Goal: Transaction & Acquisition: Obtain resource

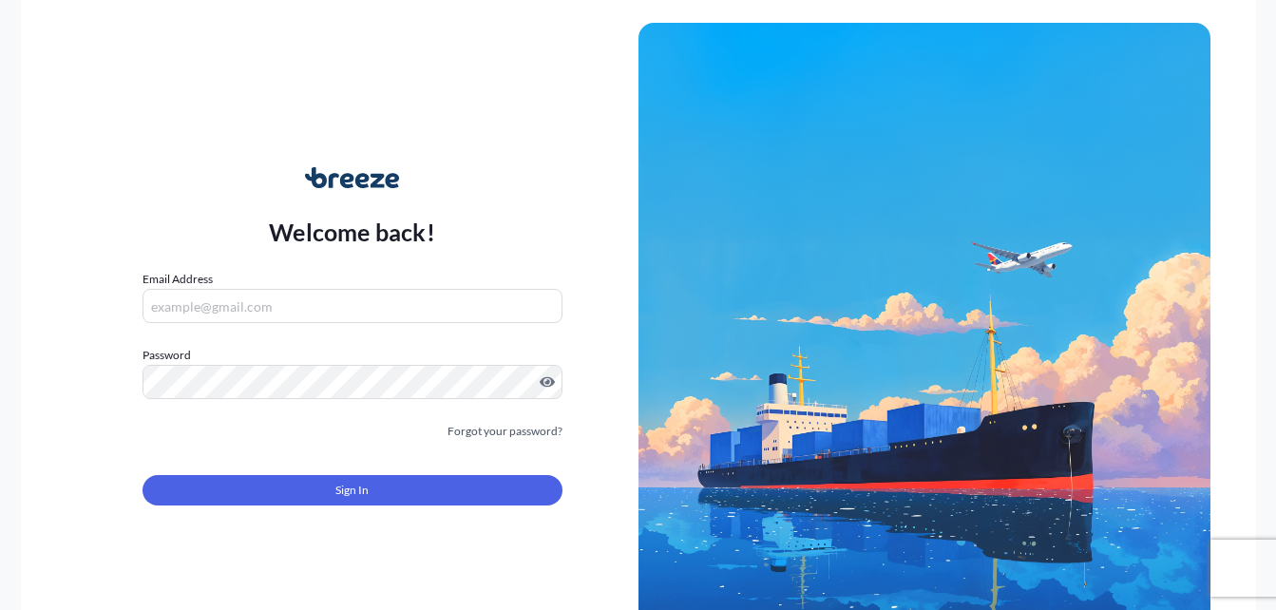
type input "[PERSON_NAME][EMAIL_ADDRESS][PERSON_NAME][DOMAIN_NAME]"
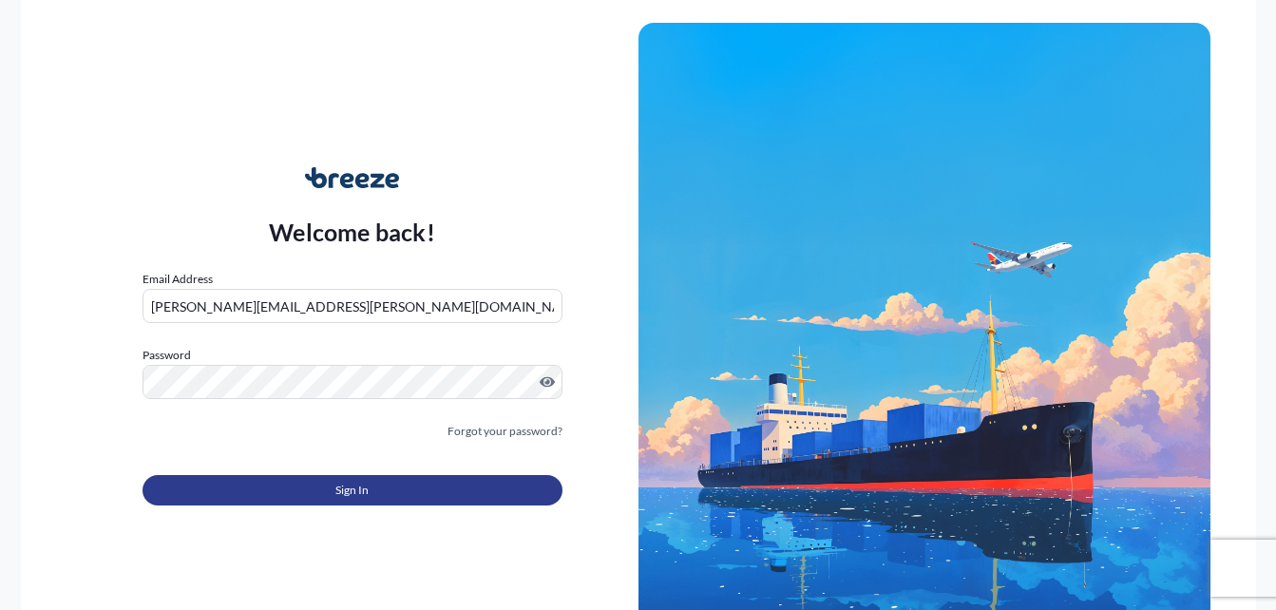
click at [378, 482] on button "Sign In" at bounding box center [352, 490] width 420 height 30
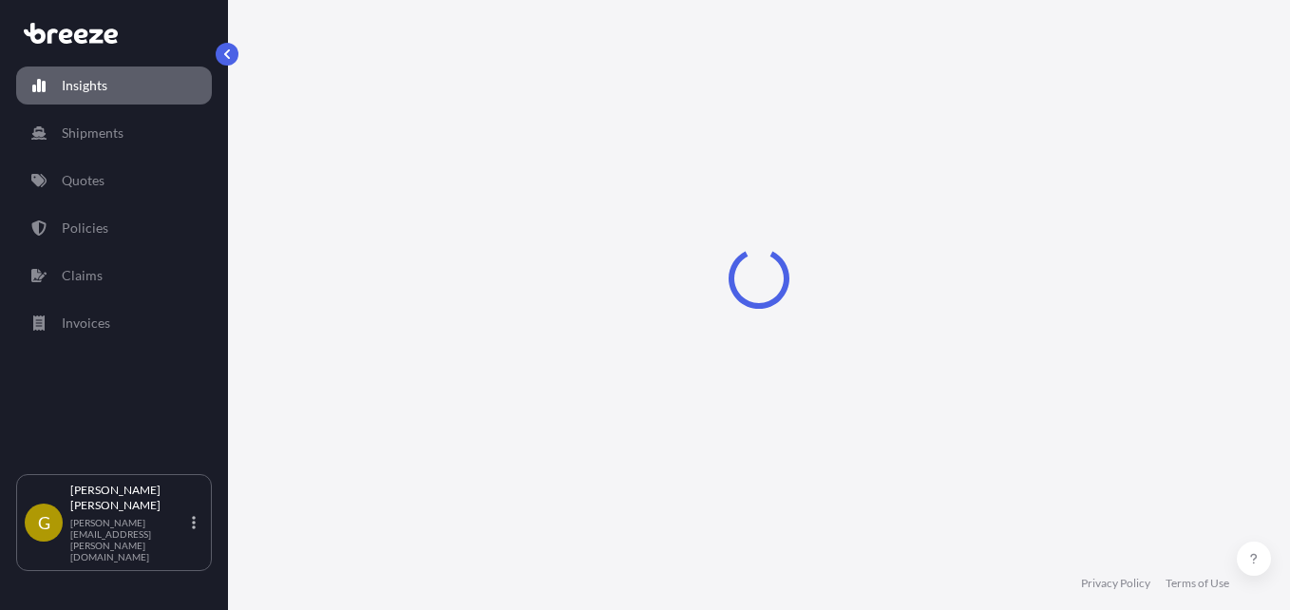
select select "2025"
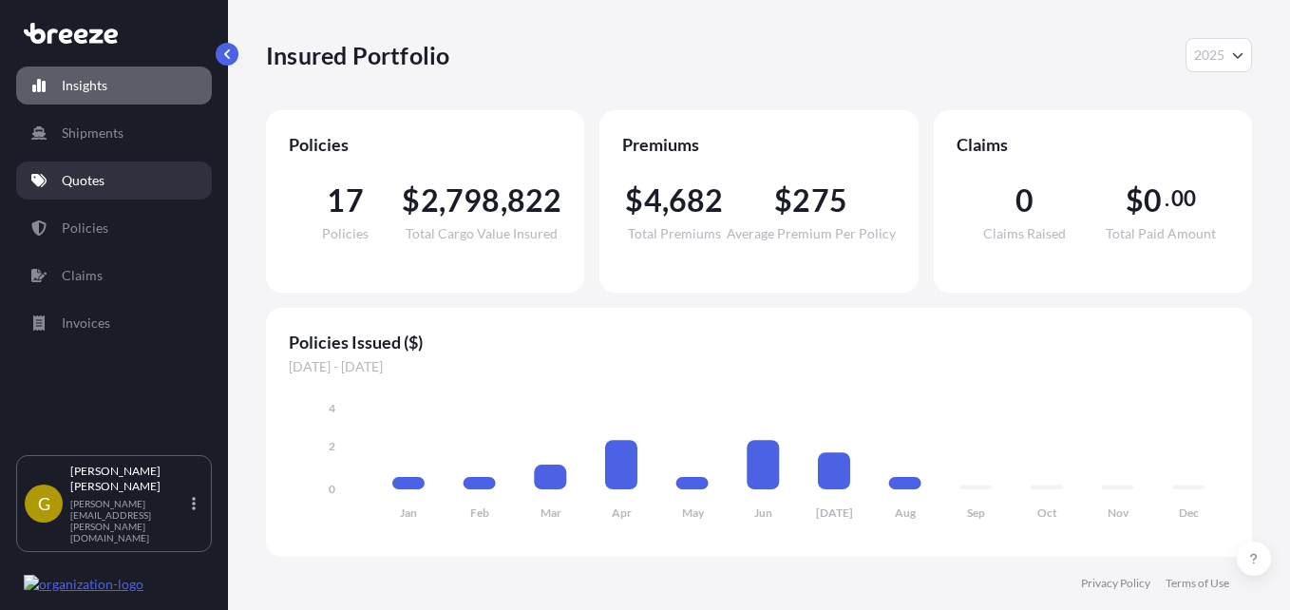
click at [125, 190] on link "Quotes" at bounding box center [114, 180] width 196 height 38
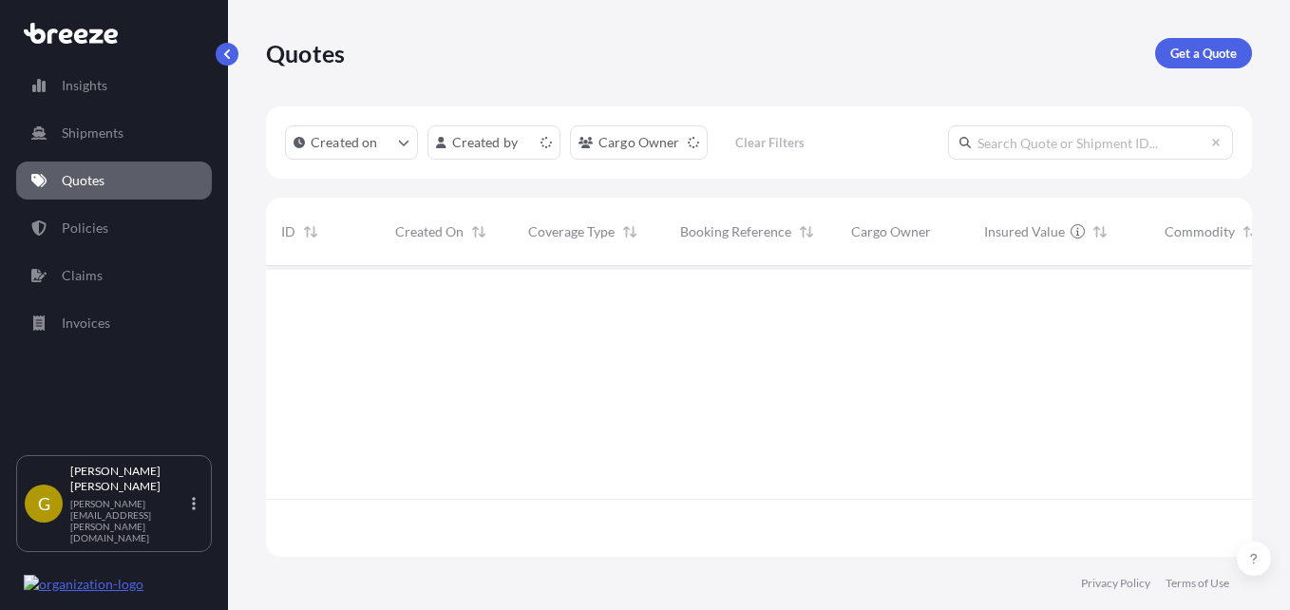
scroll to position [287, 972]
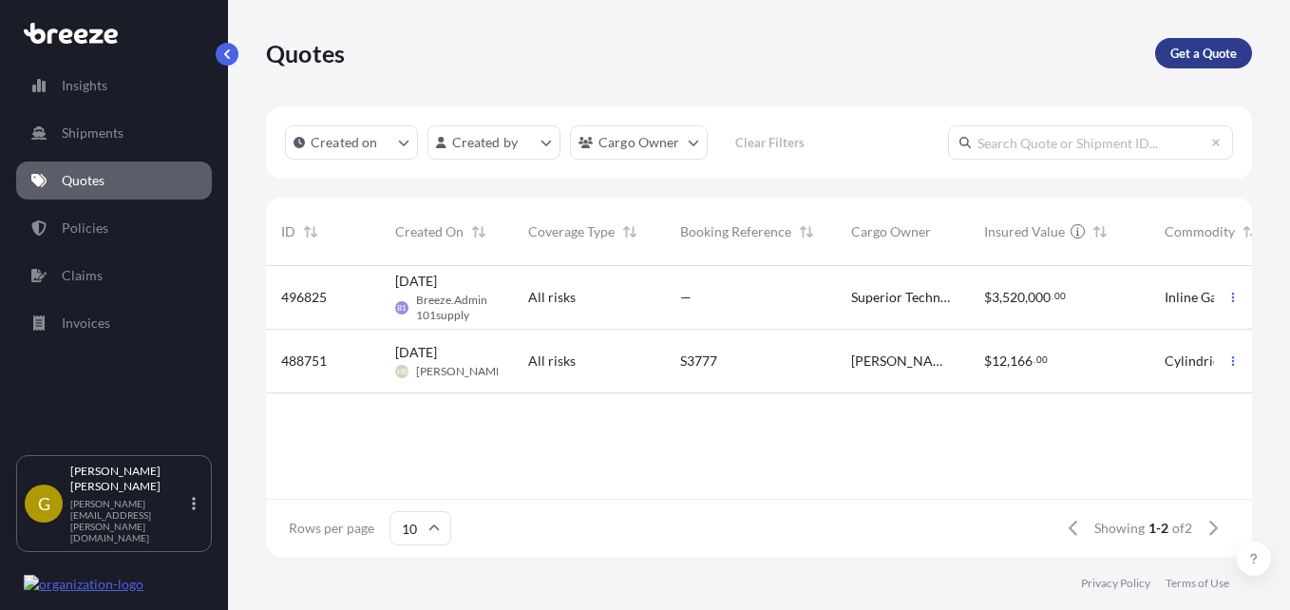
click at [1201, 63] on link "Get a Quote" at bounding box center [1203, 53] width 97 height 30
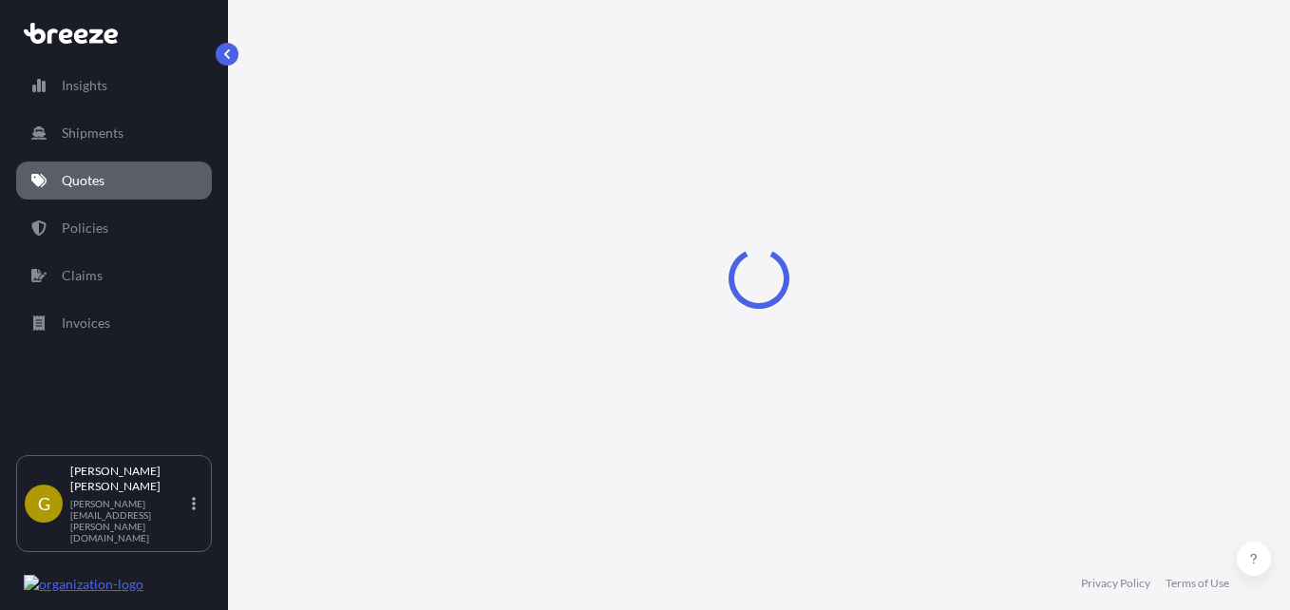
scroll to position [30, 0]
select select "Sea"
select select "1"
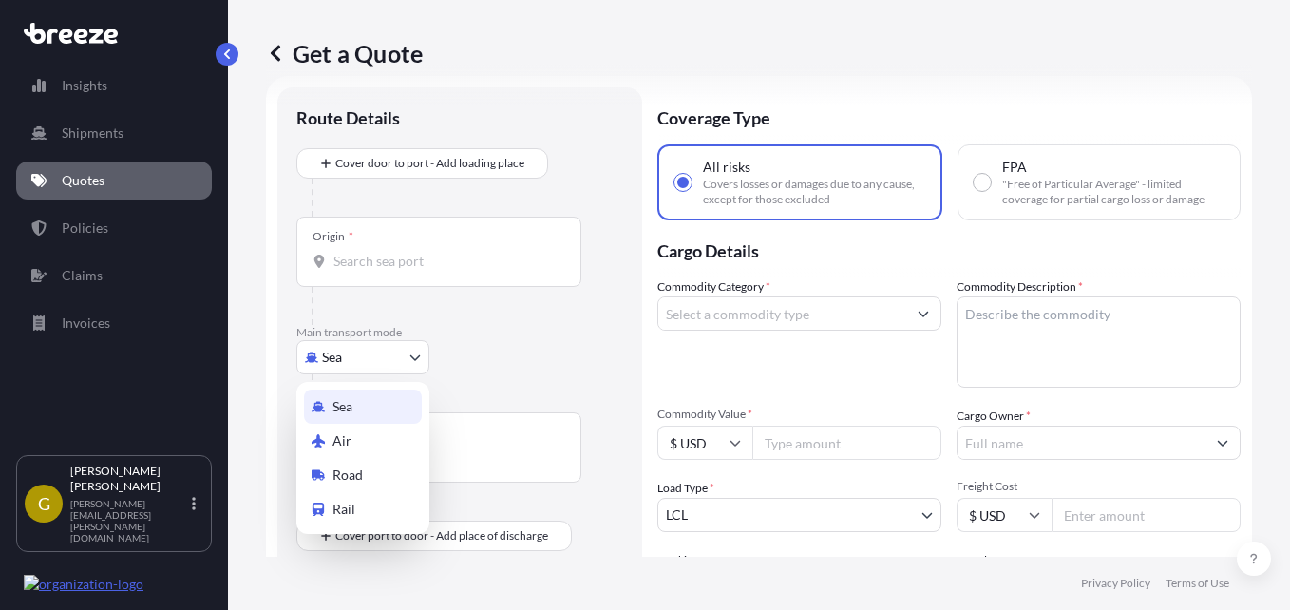
click at [358, 363] on body "Insights Shipments Quotes Policies Claims Invoices G [PERSON_NAME] [PERSON_NAME…" at bounding box center [645, 305] width 1290 height 610
click at [349, 429] on div "Air" at bounding box center [363, 441] width 118 height 34
select select "Air"
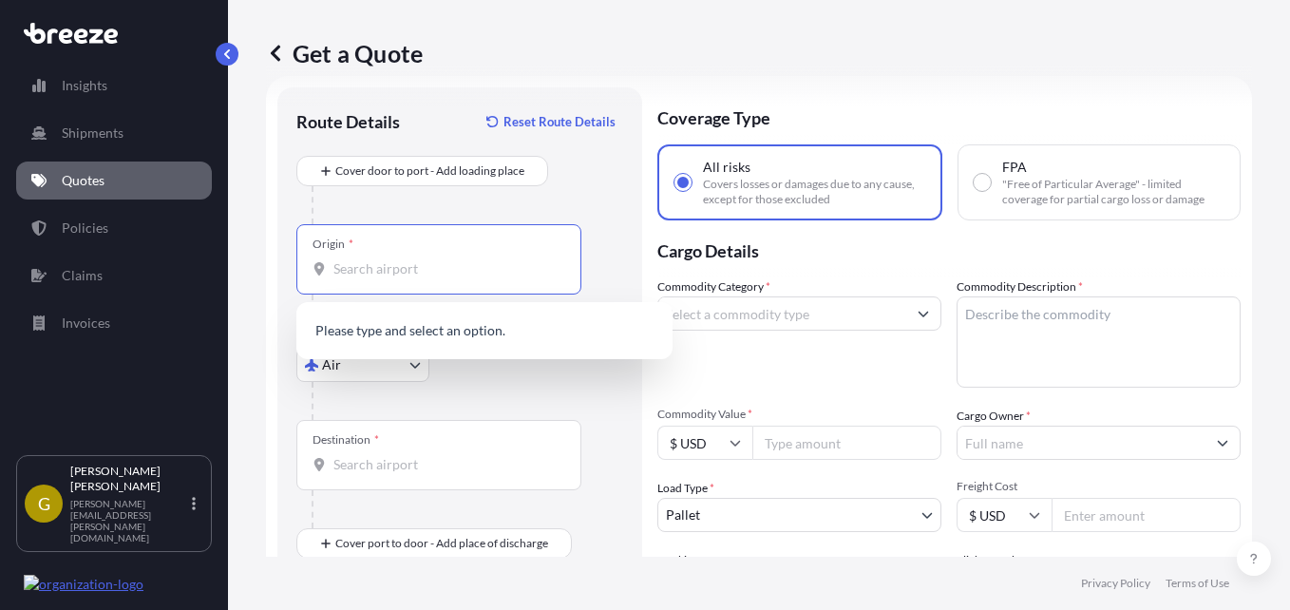
click at [408, 269] on input "Origin *" at bounding box center [445, 268] width 224 height 19
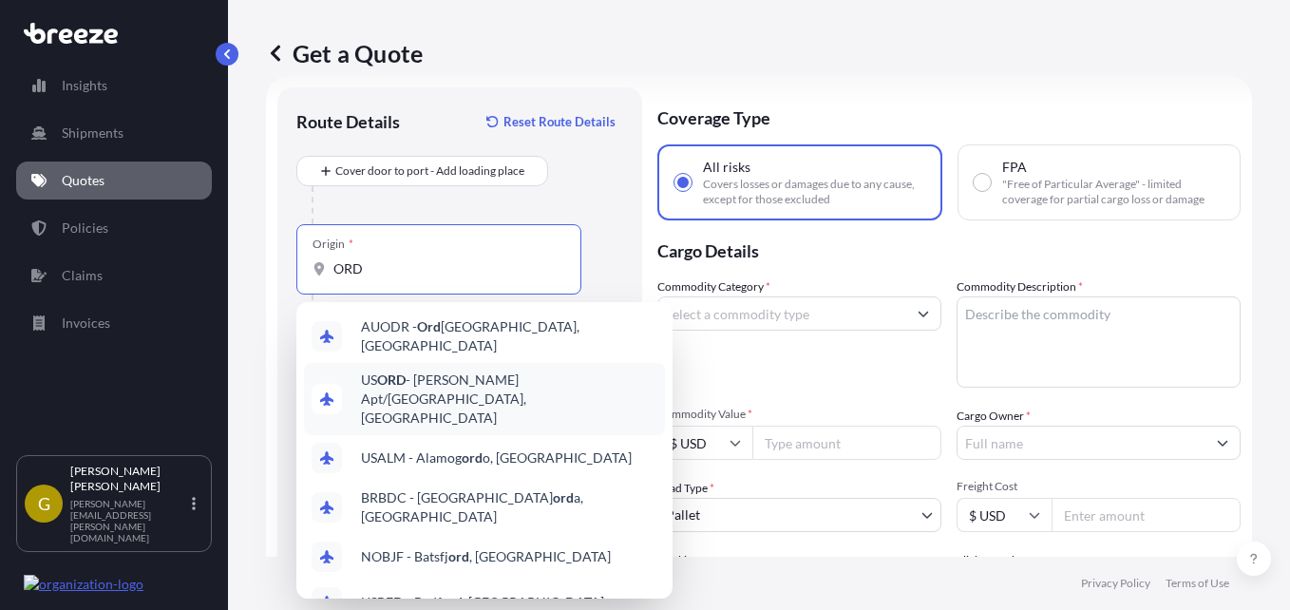
click at [446, 373] on span "US [PERSON_NAME] Apt/[GEOGRAPHIC_DATA], [GEOGRAPHIC_DATA]" at bounding box center [509, 398] width 296 height 57
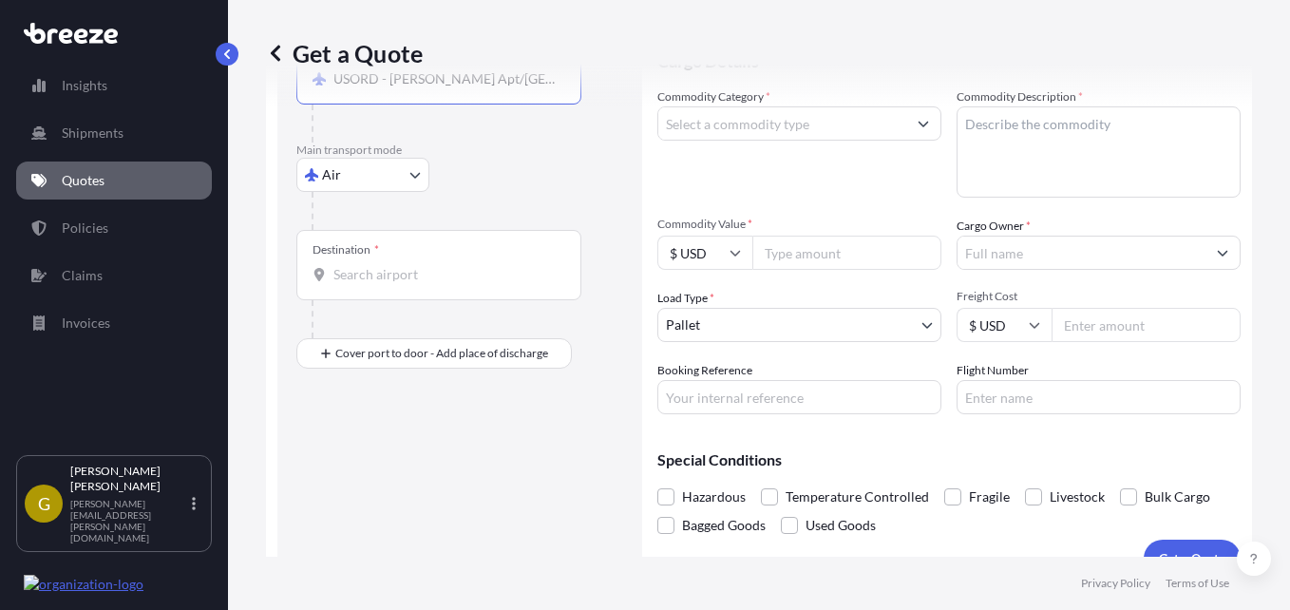
scroll to position [125, 0]
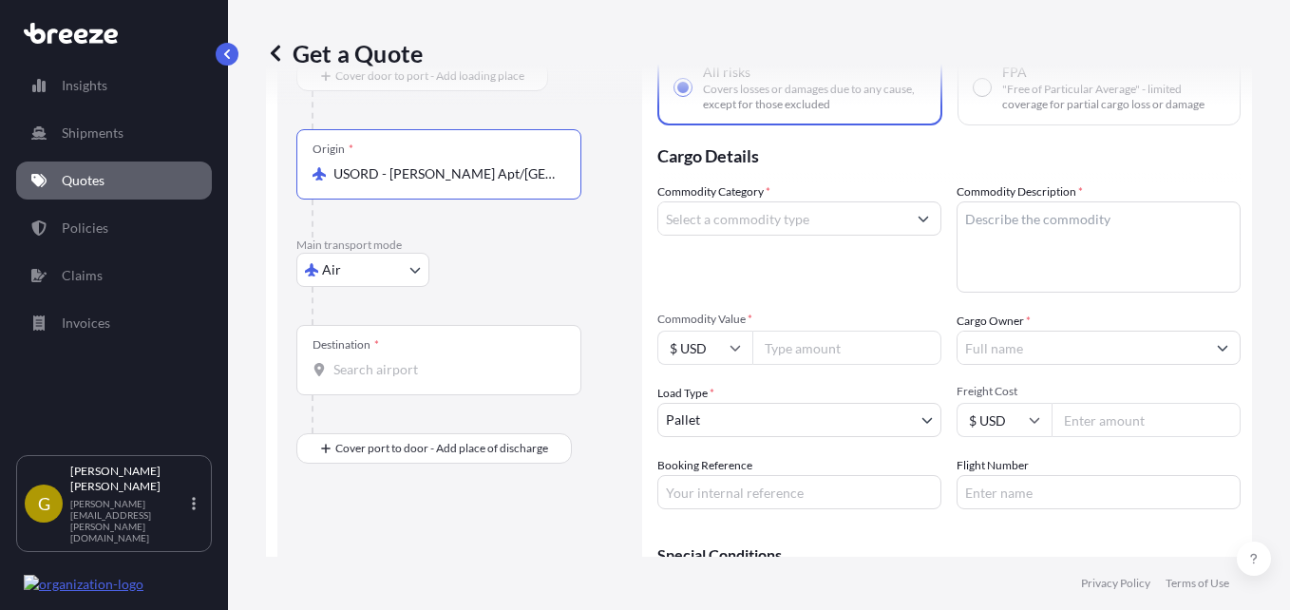
type input "USORD - [PERSON_NAME] Apt/[GEOGRAPHIC_DATA], [GEOGRAPHIC_DATA]"
click at [405, 367] on input "Destination *" at bounding box center [445, 369] width 224 height 19
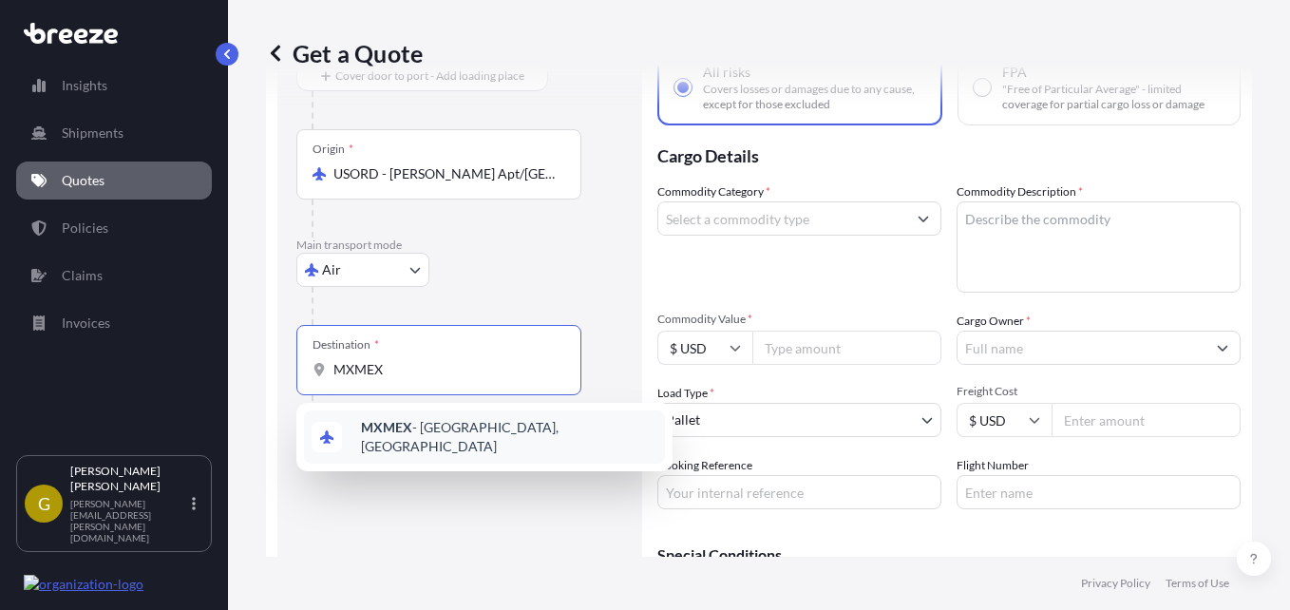
click at [500, 447] on div "MXMEX - [GEOGRAPHIC_DATA], [GEOGRAPHIC_DATA]" at bounding box center [484, 436] width 361 height 53
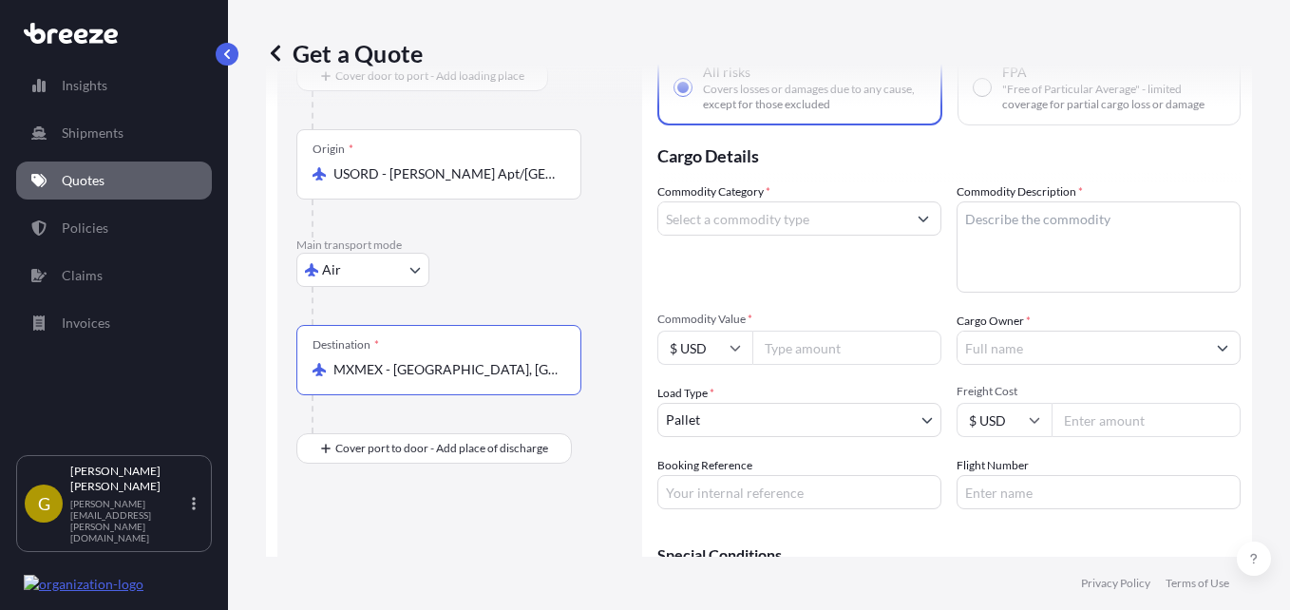
type input "MXMEX - [GEOGRAPHIC_DATA], [GEOGRAPHIC_DATA]"
click at [608, 241] on p "Main transport mode" at bounding box center [459, 244] width 327 height 15
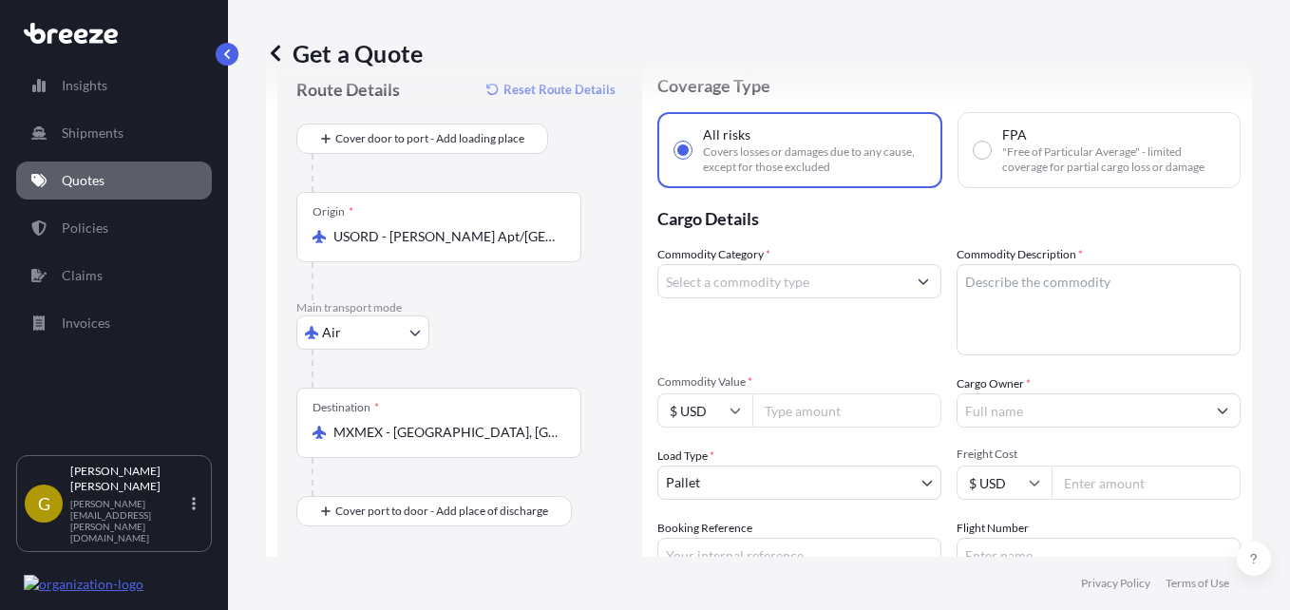
scroll to position [30, 0]
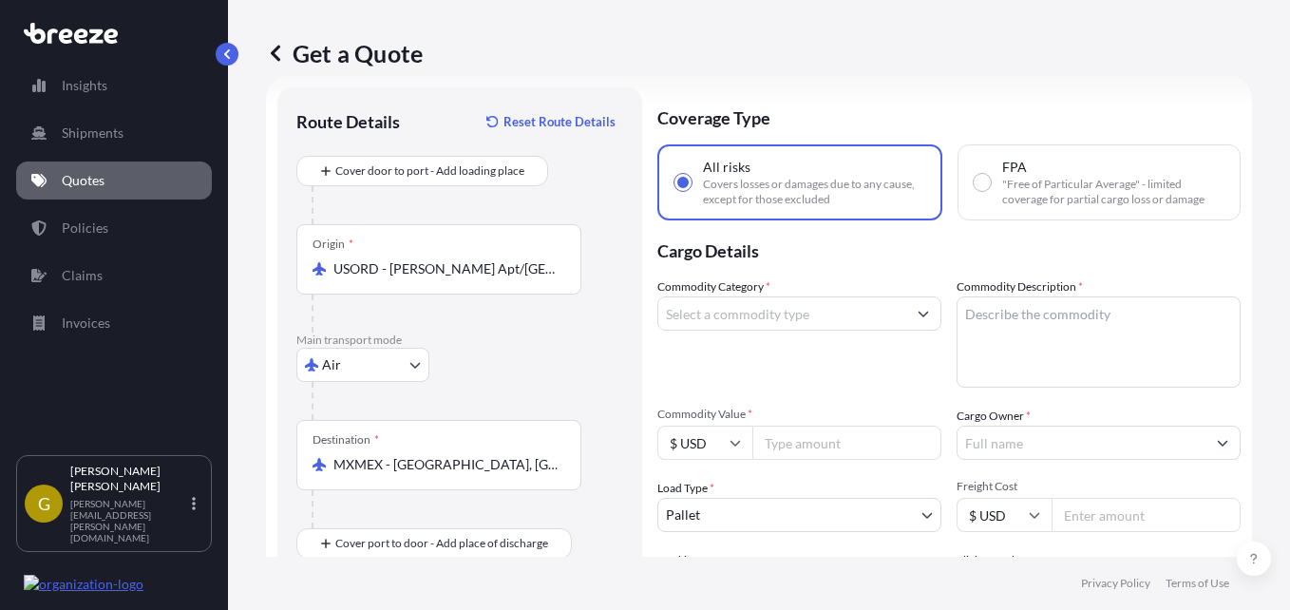
click at [715, 313] on input "Commodity Category *" at bounding box center [782, 313] width 248 height 34
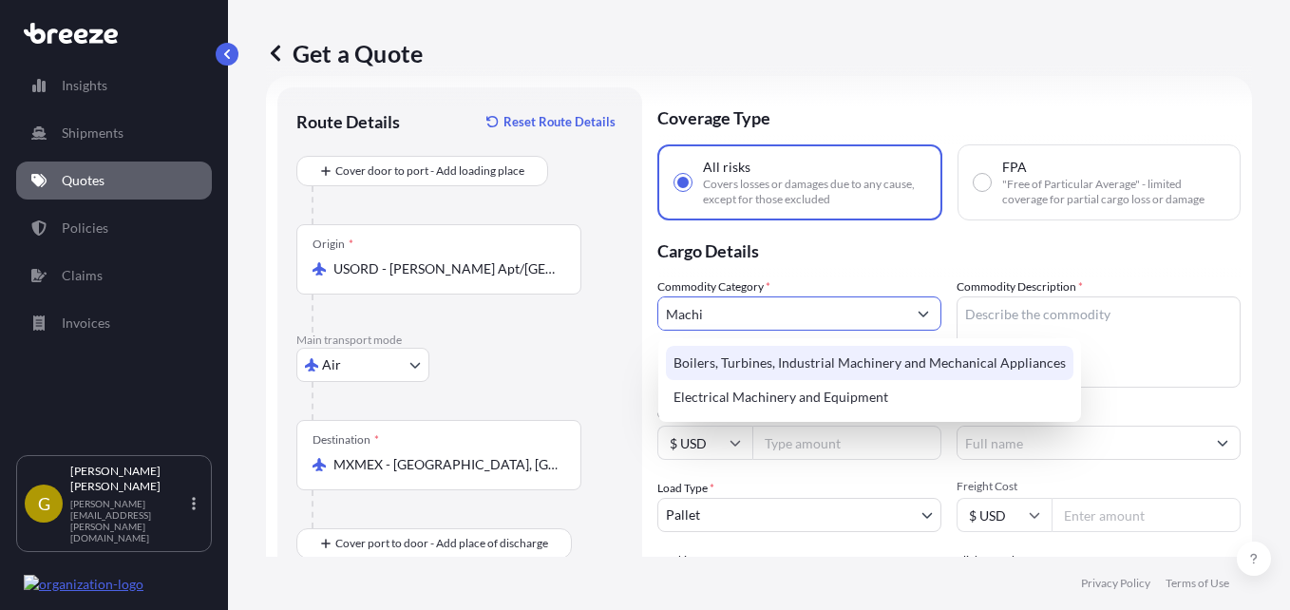
click at [780, 354] on div "Boilers, Turbines, Industrial Machinery and Mechanical Appliances" at bounding box center [869, 363] width 407 height 34
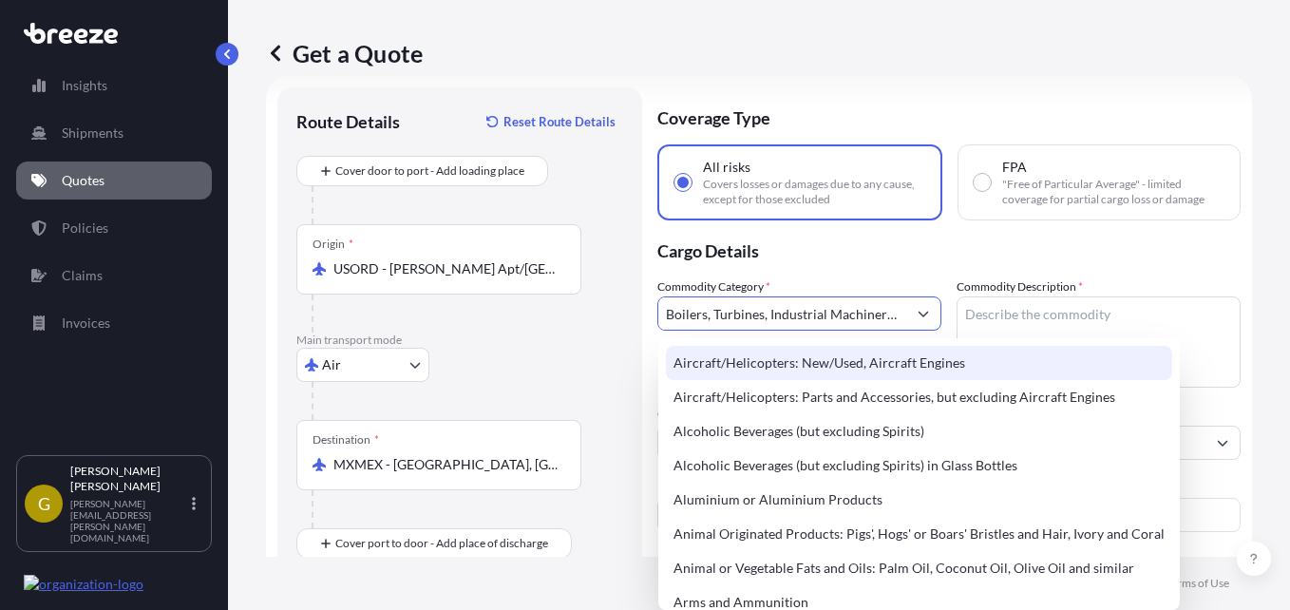
click at [1027, 348] on div "Aircraft/Helicopters: New/Used, Aircraft Engines" at bounding box center [919, 363] width 506 height 34
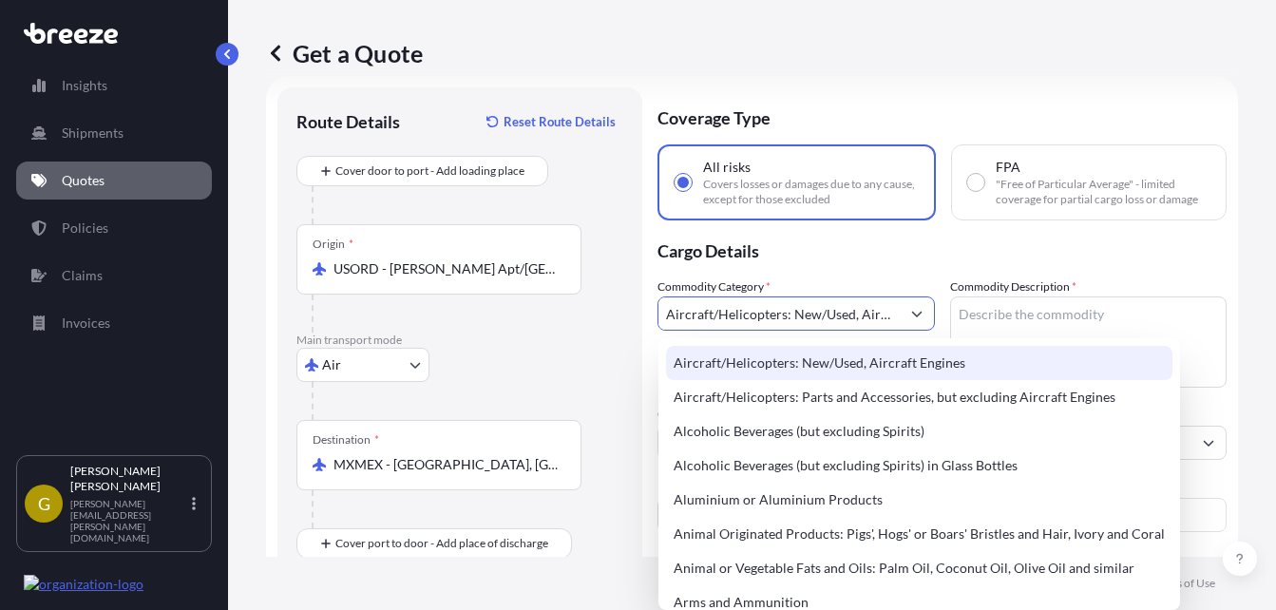
paste input "Cylindrical and Tapered Roller bearings 8482.50 8482.20"
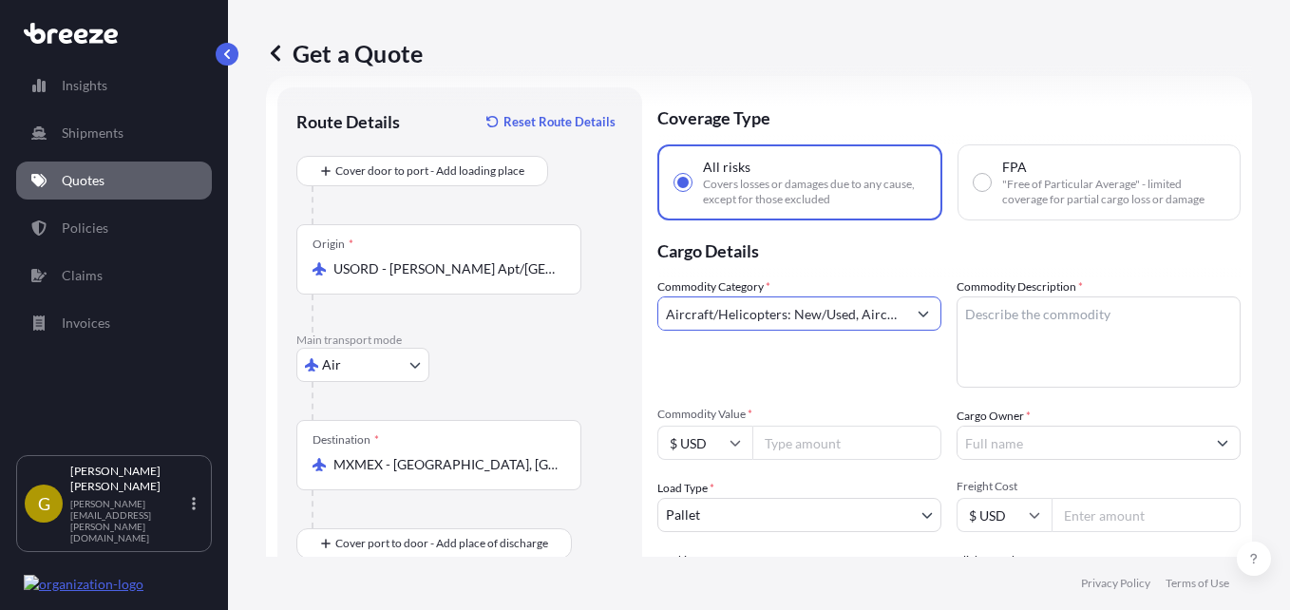
scroll to position [0, 391]
type input "Aircraft/Helicopters: New/Used, Aircraft Engines"
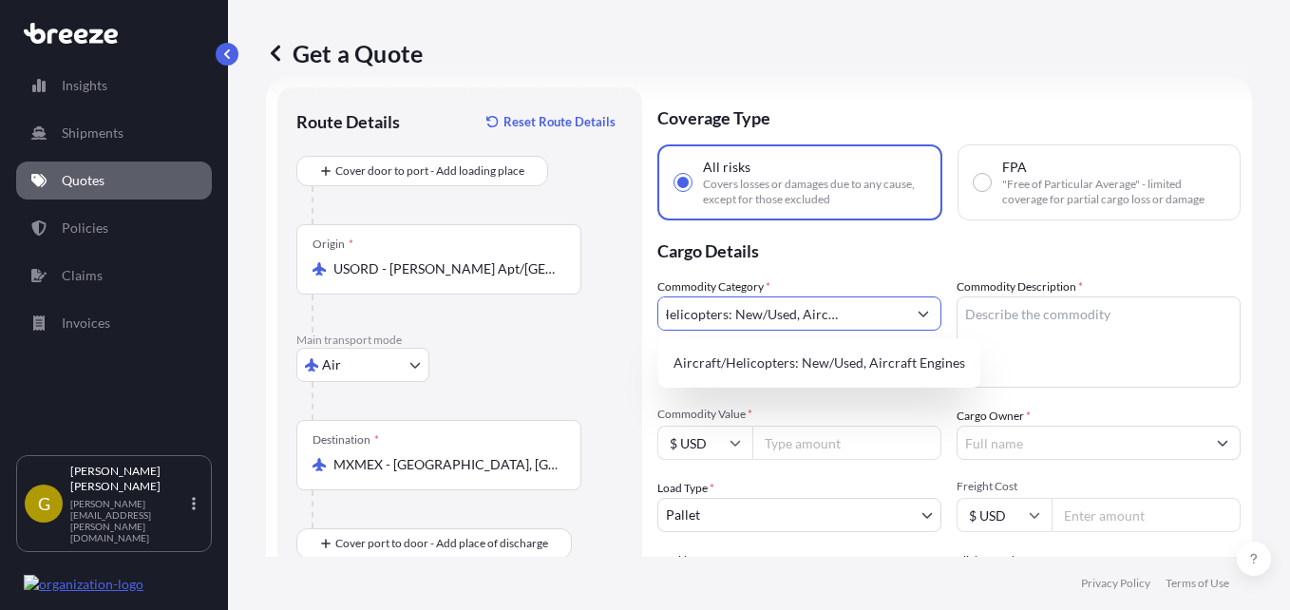
scroll to position [0, 0]
click at [1030, 333] on textarea "Commodity Description *" at bounding box center [1098, 341] width 284 height 91
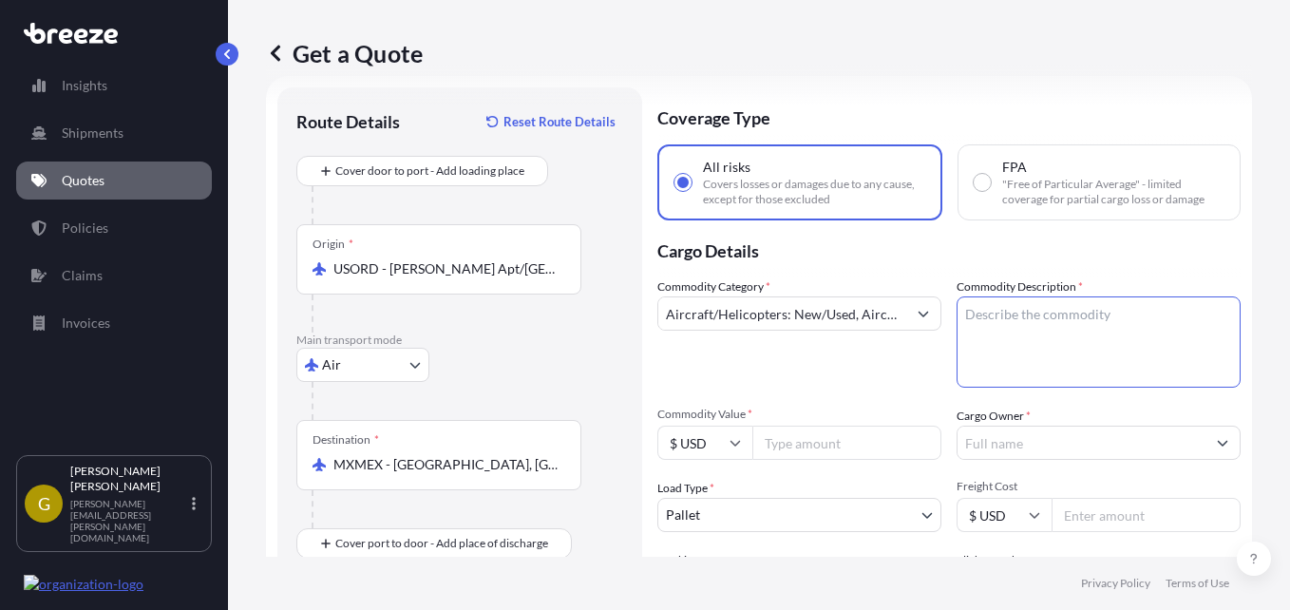
paste textarea "Cylindrical and Tapered Roller bearings 8482.50 8482.20"
type textarea "Cylindrical and Tapered Roller bearings 8482.50 8482.20"
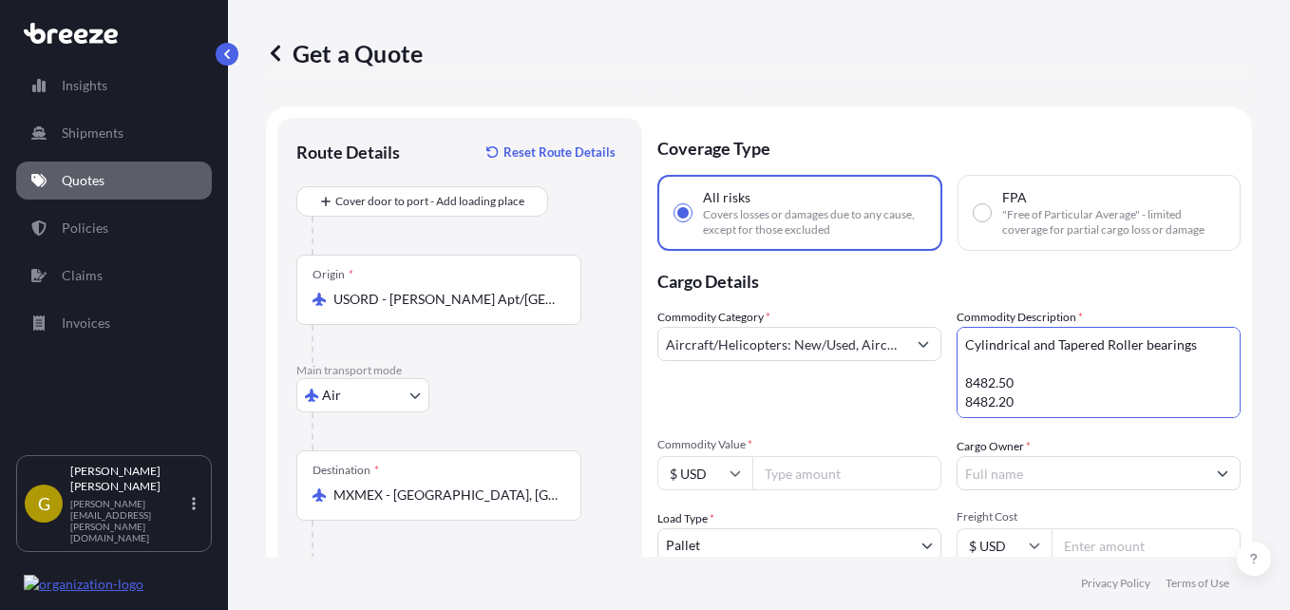
scroll to position [95, 0]
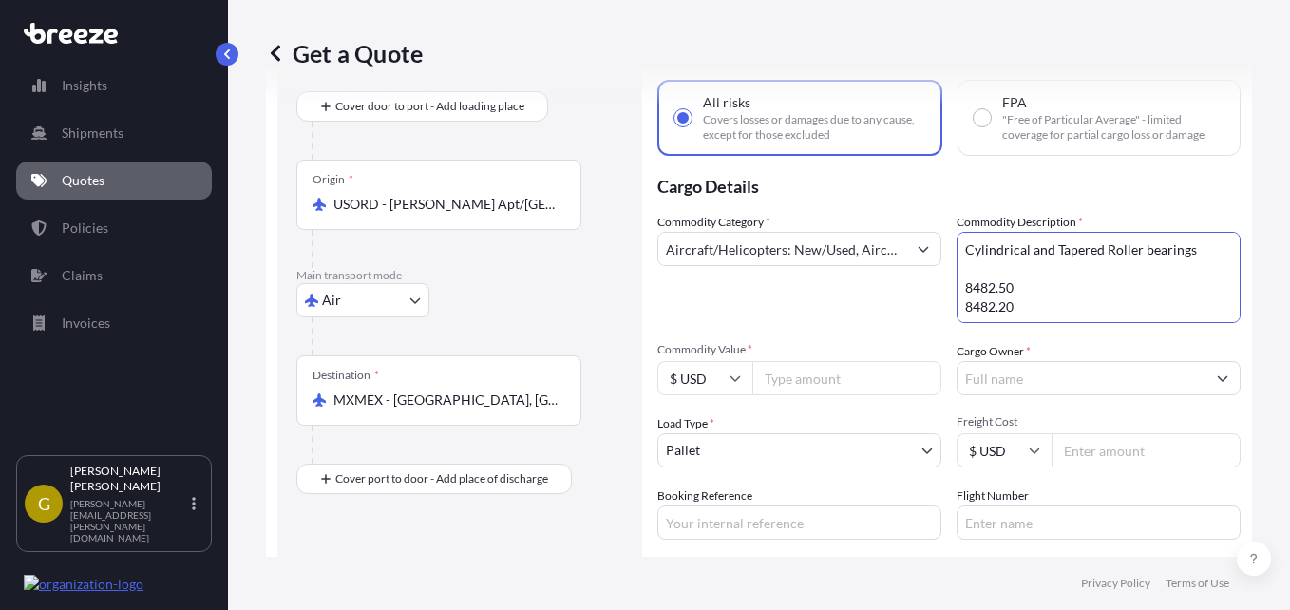
click at [823, 378] on input "Commodity Value *" at bounding box center [846, 378] width 189 height 34
type input "14291.19"
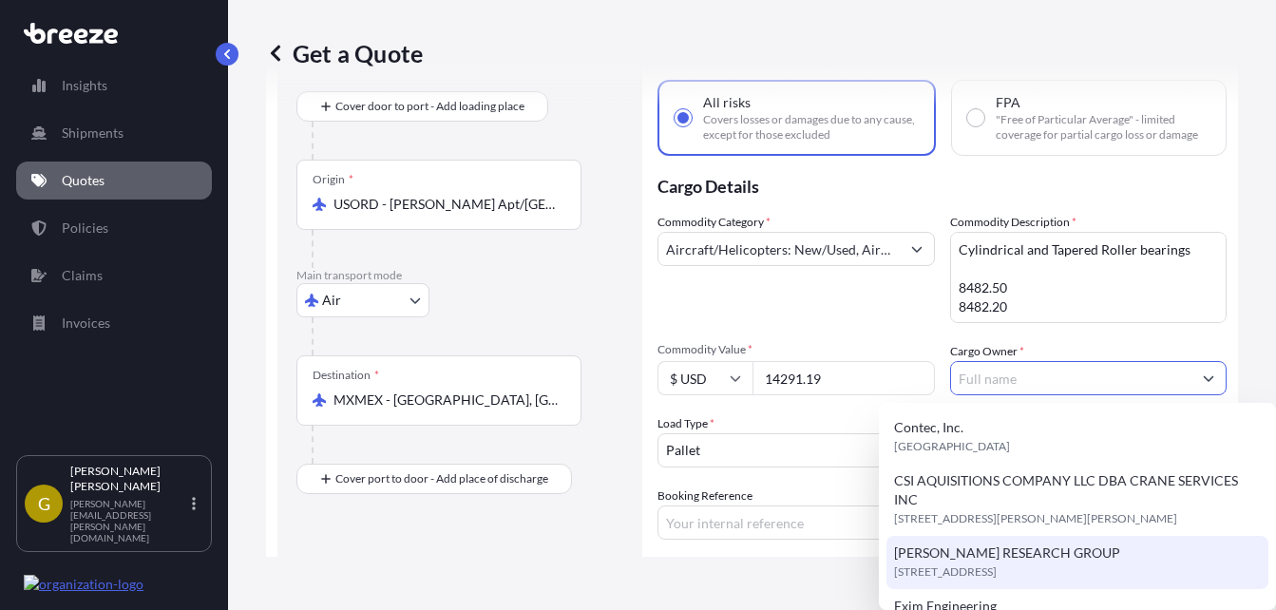
click at [996, 573] on span "[STREET_ADDRESS]" at bounding box center [945, 571] width 103 height 19
type input "[PERSON_NAME] RESEARCH GROUP"
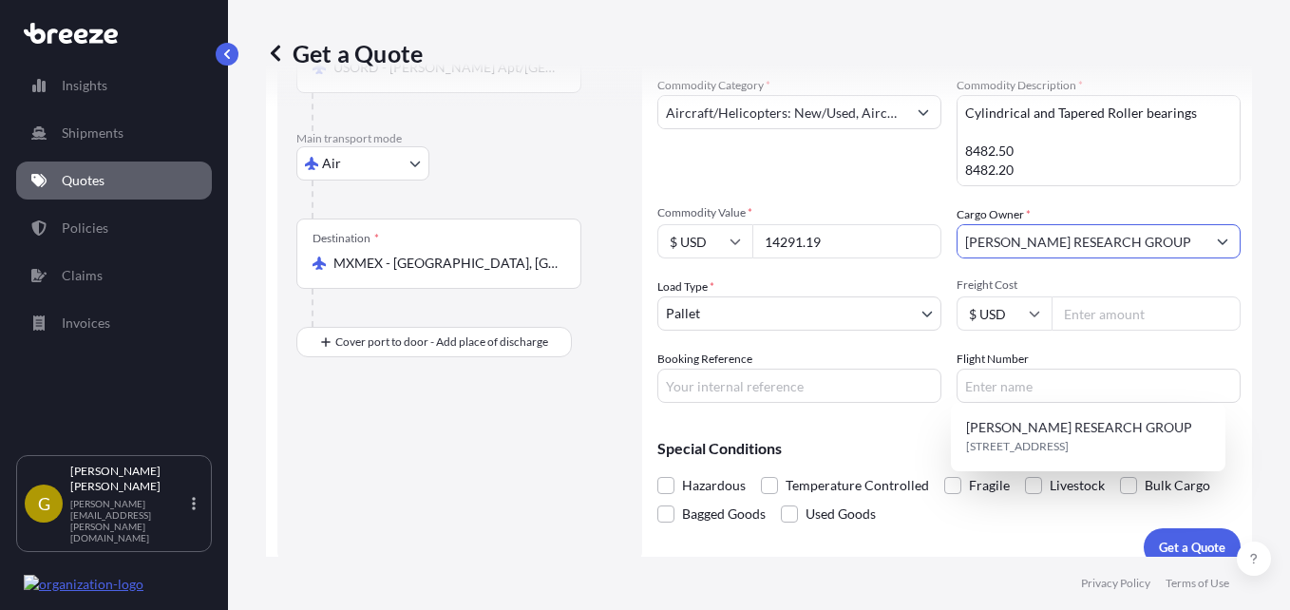
scroll to position [253, 0]
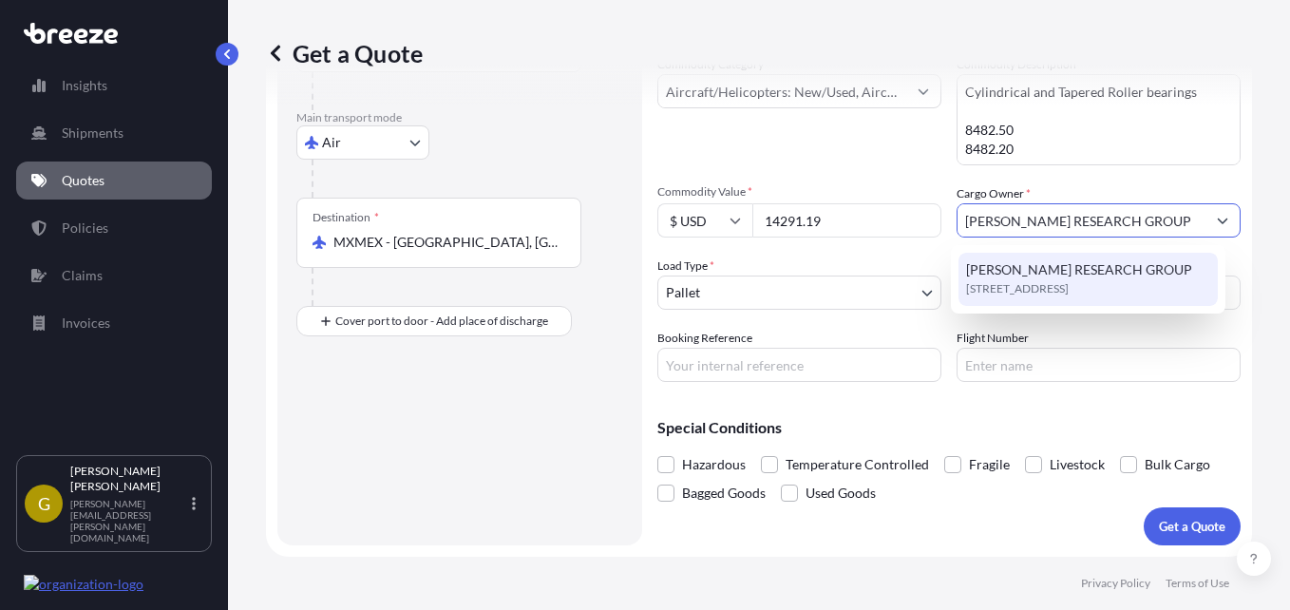
click at [1068, 291] on span "[STREET_ADDRESS]" at bounding box center [1017, 288] width 103 height 19
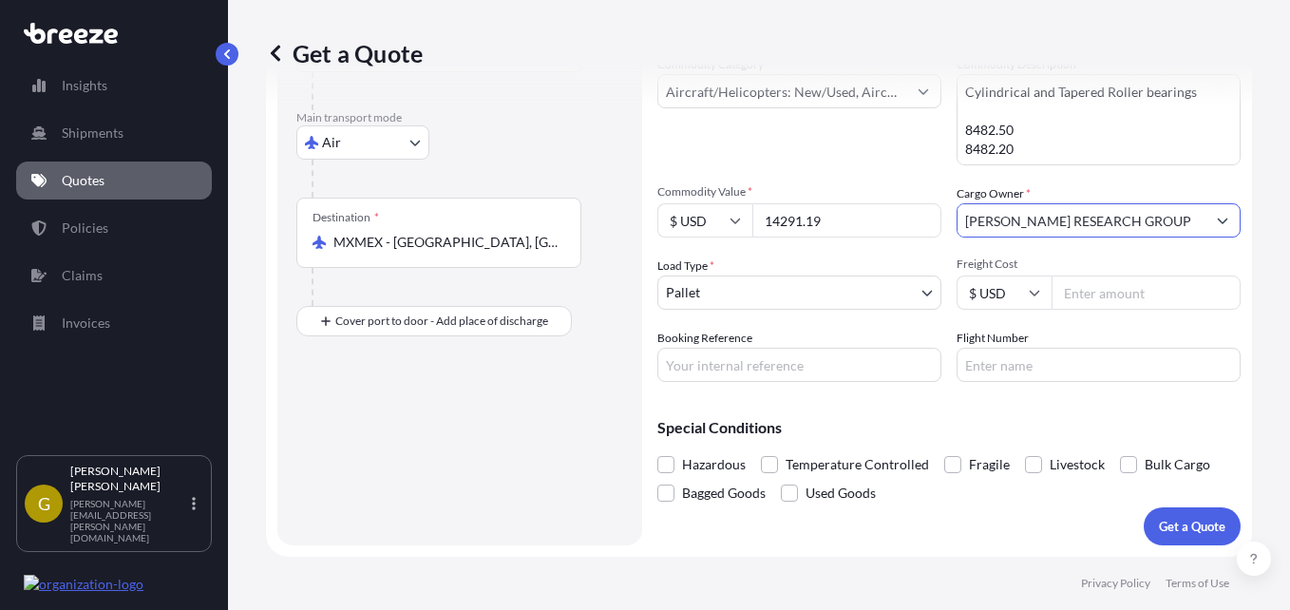
click at [1114, 293] on input "Freight Cost" at bounding box center [1145, 292] width 189 height 34
type input "735.00"
click at [979, 410] on div "Special Conditions Hazardous Temperature Controlled Fragile Livestock Bulk Carg…" at bounding box center [948, 452] width 583 height 110
click at [977, 364] on input "Flight Number" at bounding box center [1098, 365] width 284 height 34
paste input "AC3710T"
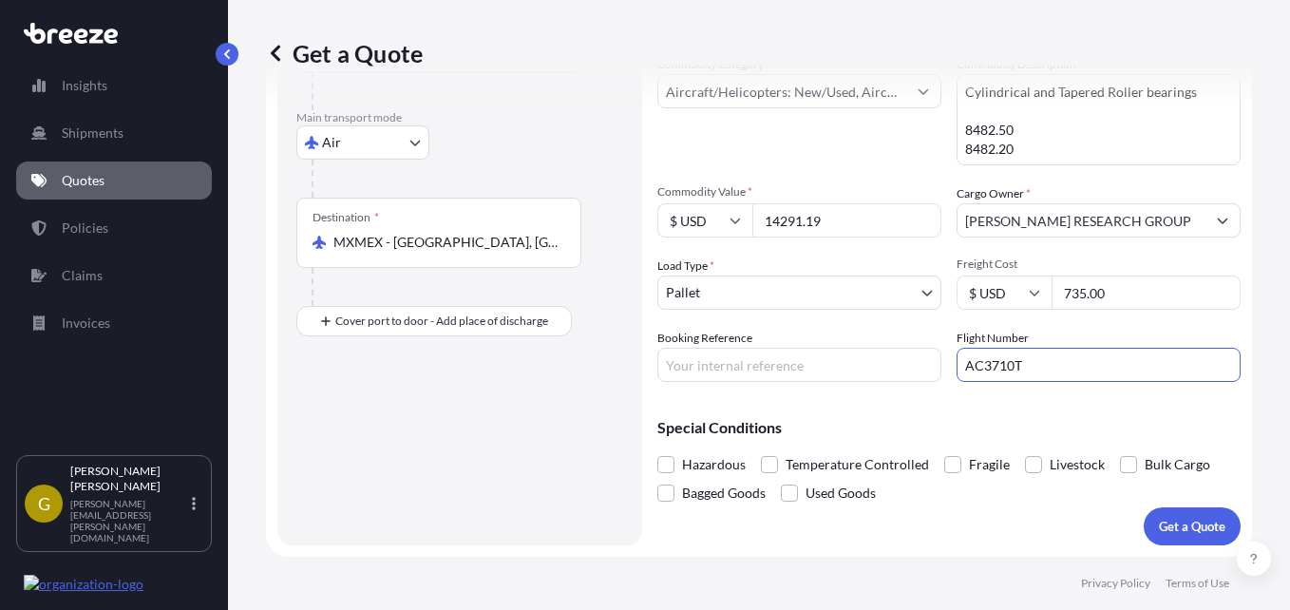
type input "AC3710T"
click at [836, 373] on input "Booking Reference" at bounding box center [799, 365] width 284 height 34
click at [729, 363] on input "S0000" at bounding box center [799, 365] width 284 height 34
type input "S"
type input "S00004252"
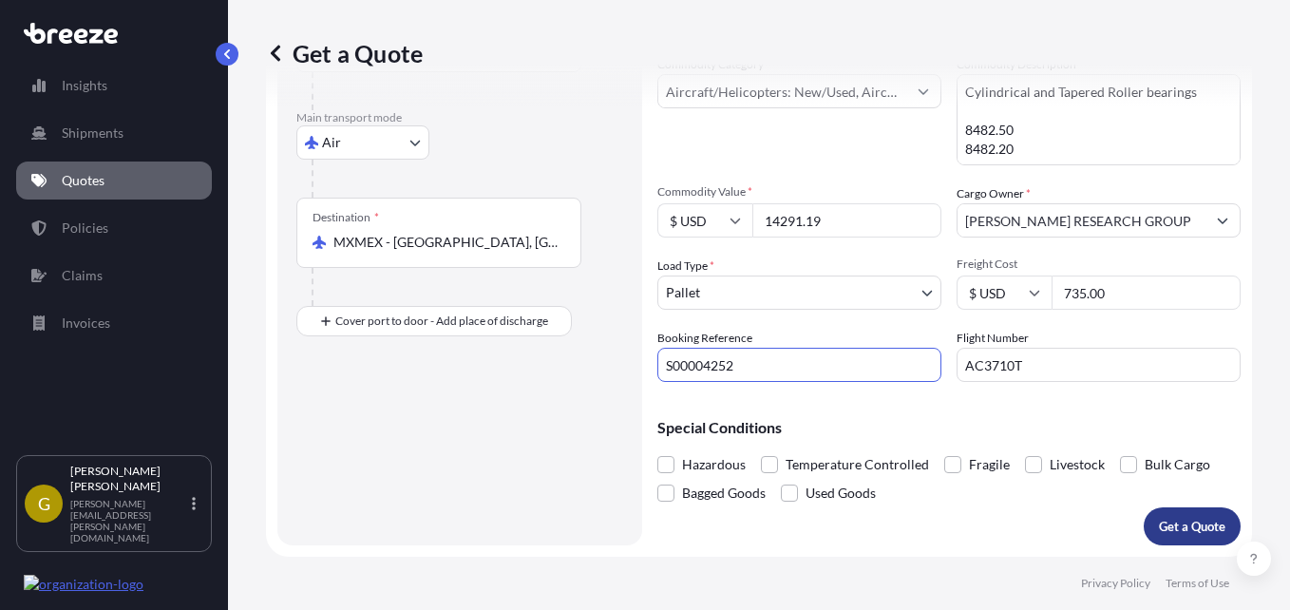
click at [1159, 527] on p "Get a Quote" at bounding box center [1192, 526] width 66 height 19
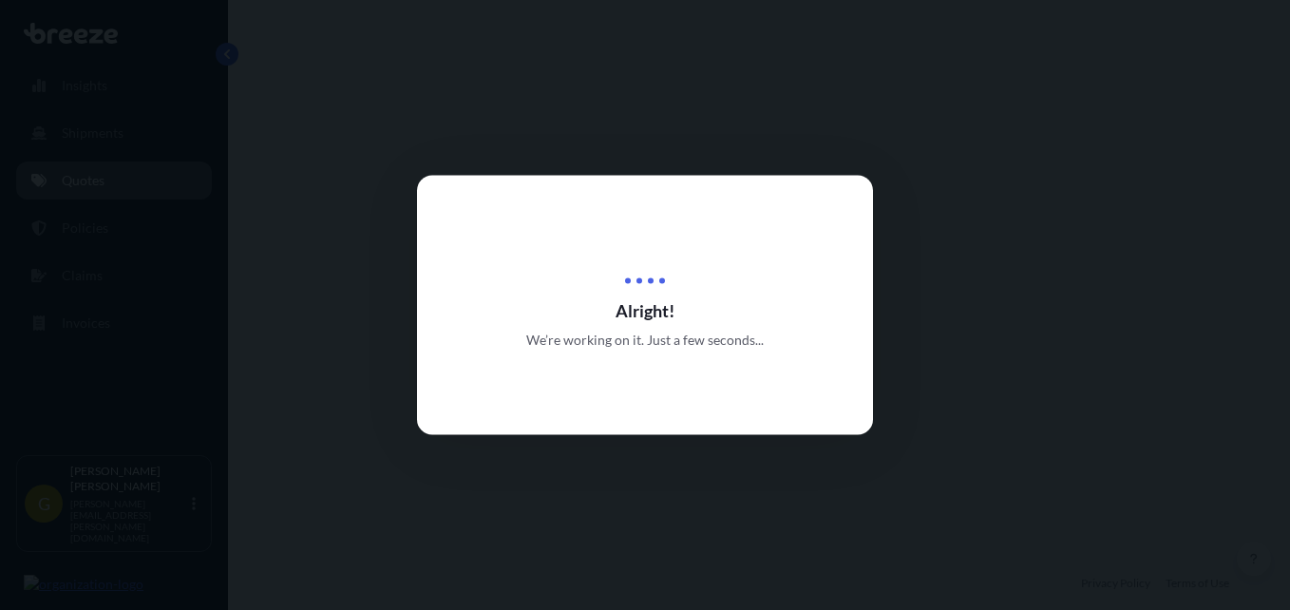
select select "Air"
select select "1"
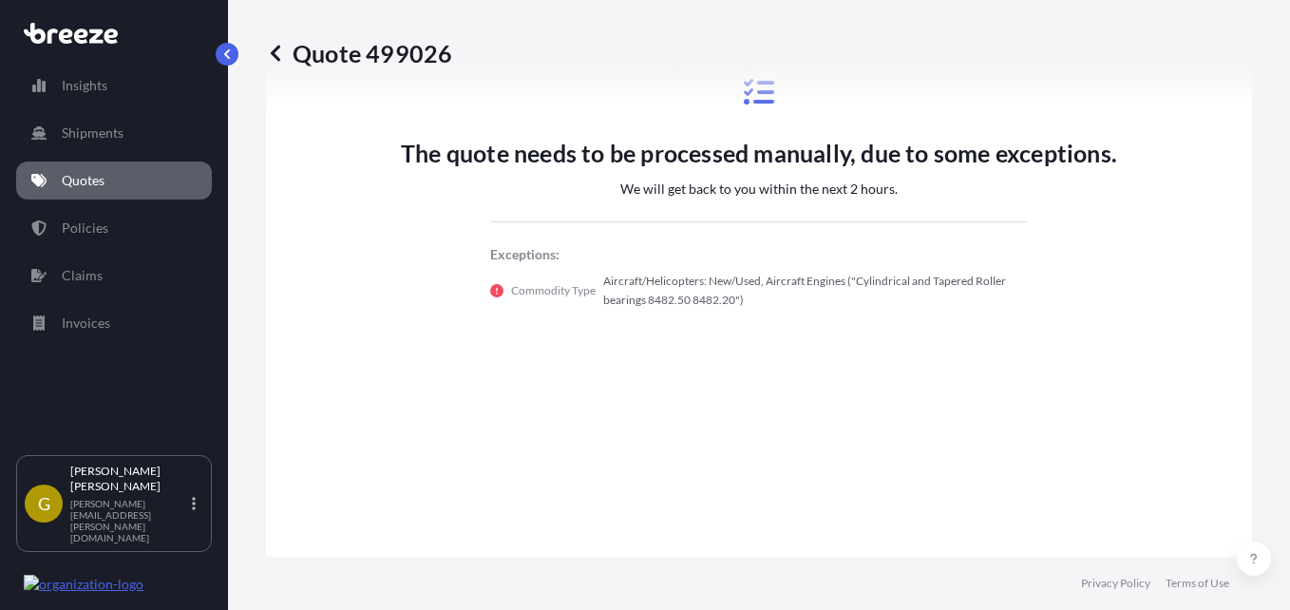
scroll to position [1113, 0]
